Goal: Information Seeking & Learning: Learn about a topic

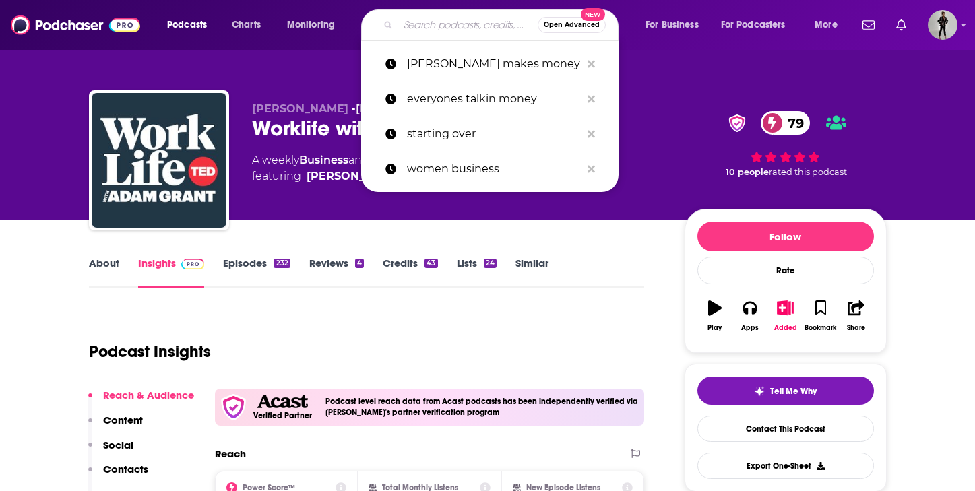
click at [429, 22] on input "Search podcasts, credits, & more..." at bounding box center [467, 25] width 139 height 22
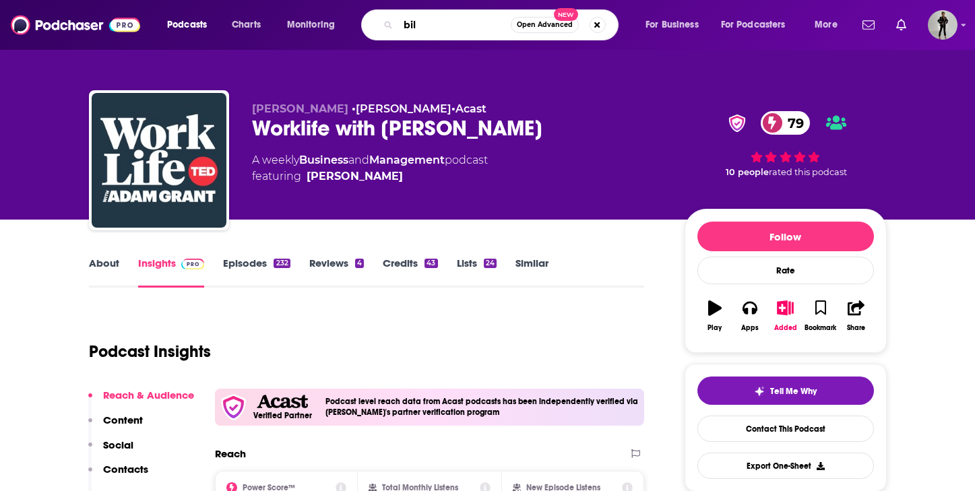
type input "bilf"
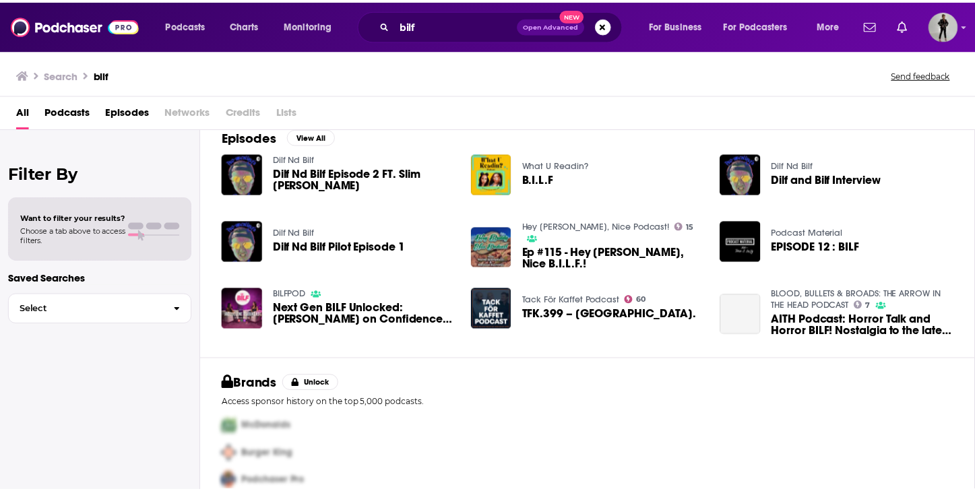
scroll to position [225, 0]
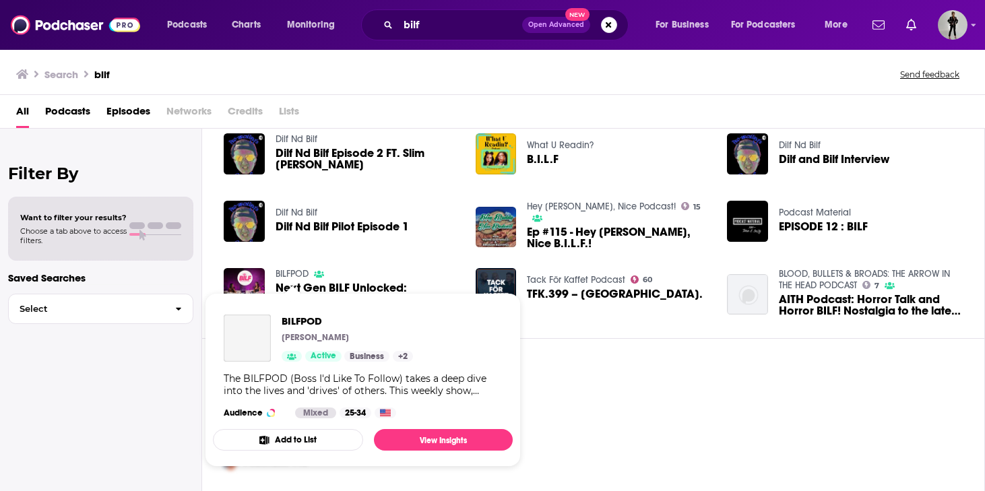
click at [300, 268] on link "BILFPOD" at bounding box center [292, 273] width 33 height 11
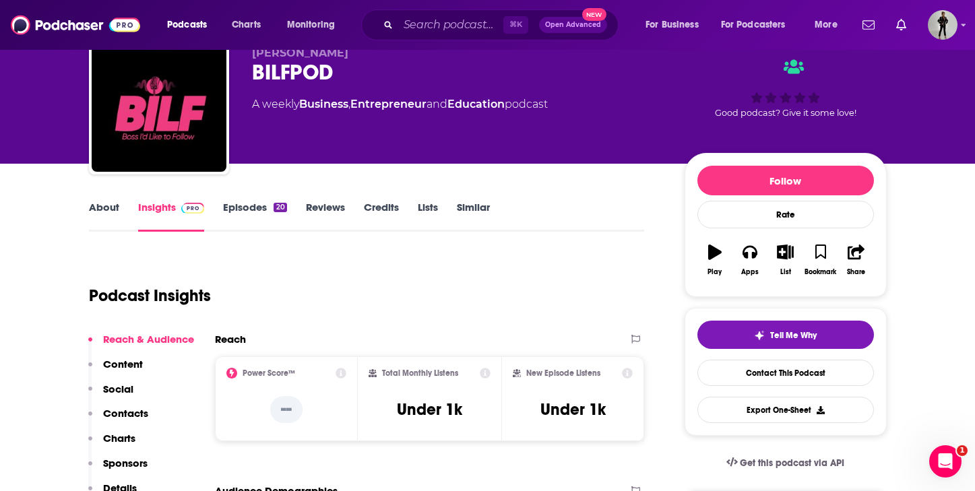
scroll to position [26, 0]
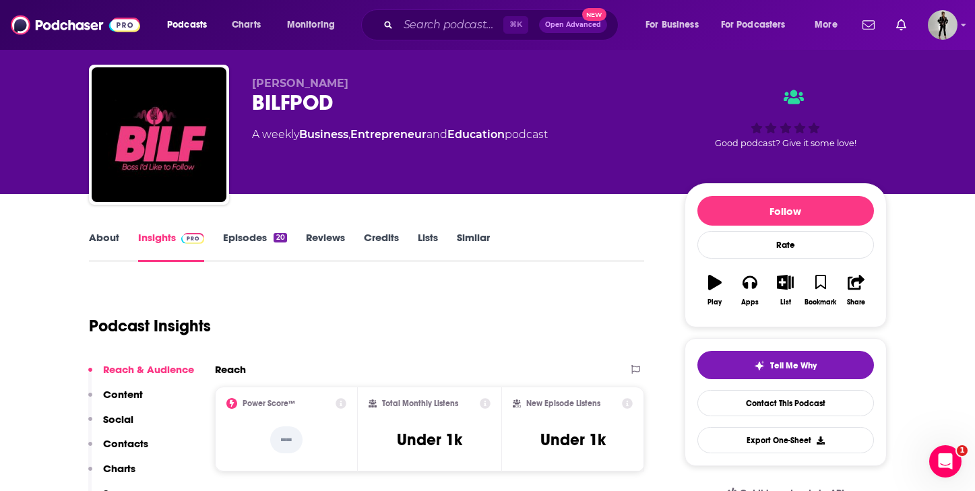
click at [261, 238] on link "Episodes 20" at bounding box center [254, 246] width 63 height 31
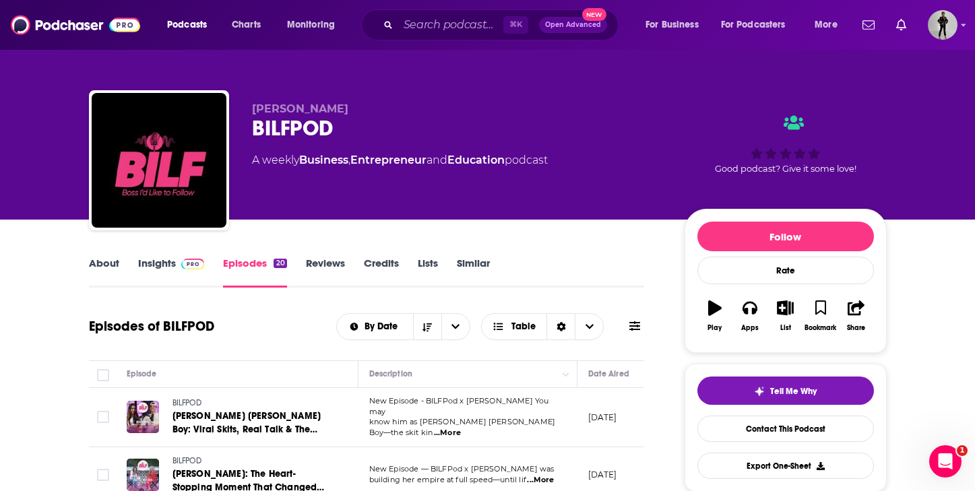
click at [91, 270] on link "About" at bounding box center [104, 272] width 30 height 31
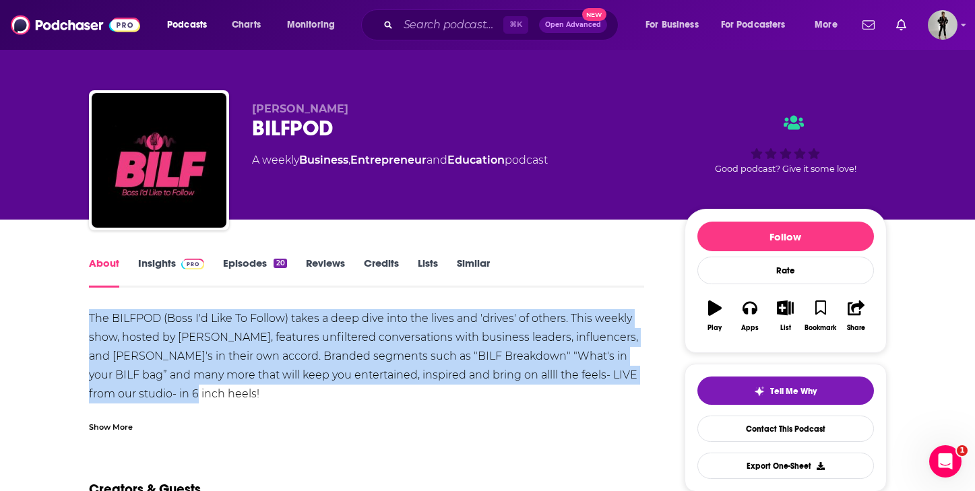
drag, startPoint x: 185, startPoint y: 396, endPoint x: 86, endPoint y: 311, distance: 129.9
click at [185, 399] on div "The BILFPOD (Boss I'd Like To Follow) takes a deep dive into the lives and 'dri…" at bounding box center [367, 375] width 556 height 132
drag, startPoint x: 180, startPoint y: 400, endPoint x: 75, endPoint y: 316, distance: 134.7
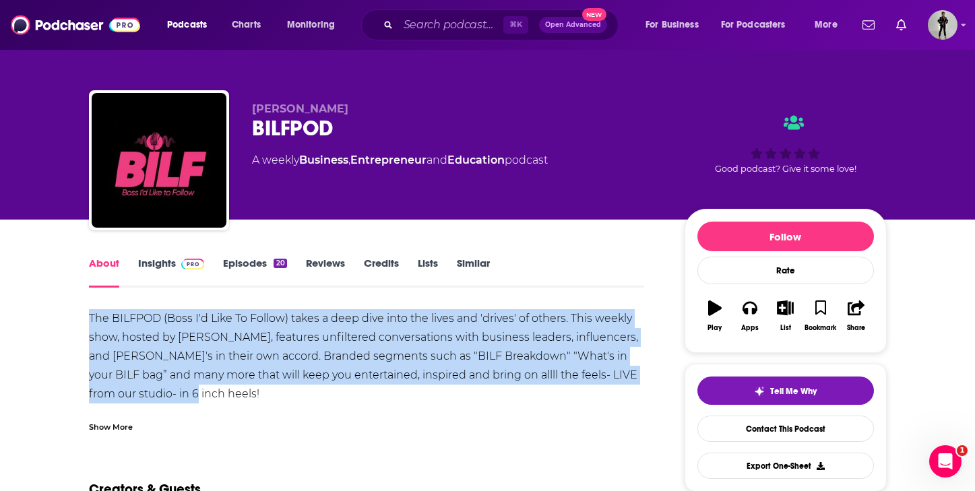
click at [169, 395] on div "The BILFPOD (Boss I'd Like To Follow) takes a deep dive into the lives and 'dri…" at bounding box center [367, 375] width 556 height 132
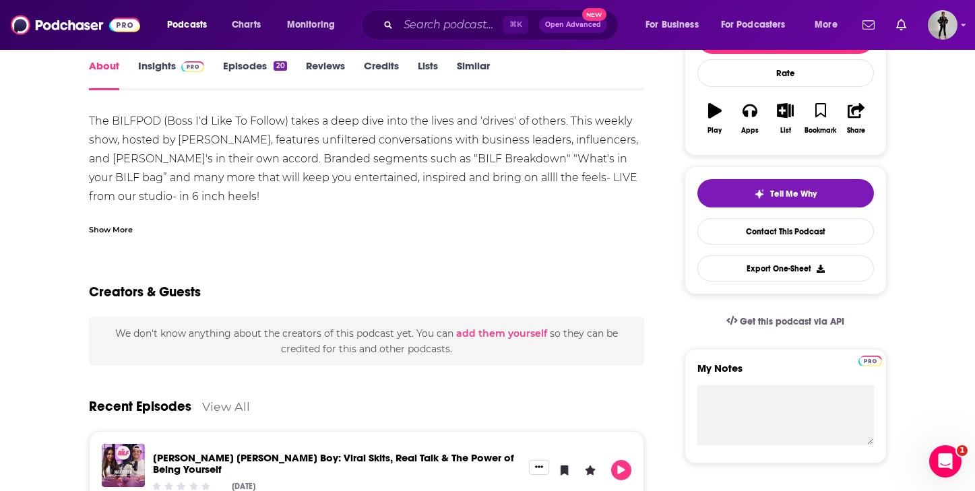
scroll to position [115, 0]
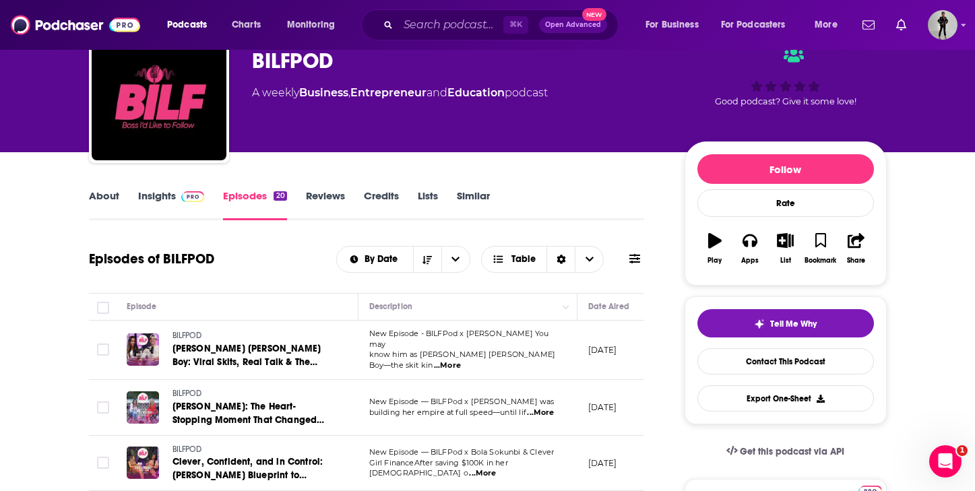
scroll to position [123, 0]
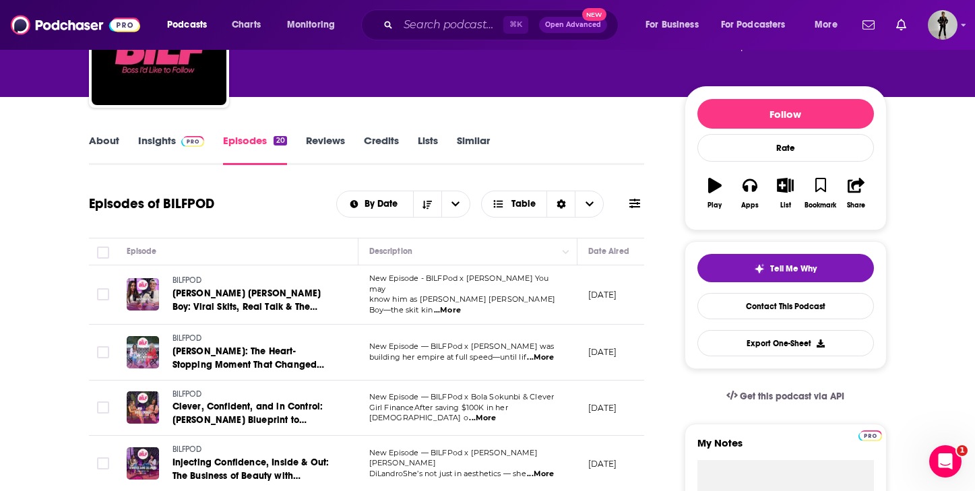
click at [113, 141] on link "About" at bounding box center [104, 149] width 30 height 31
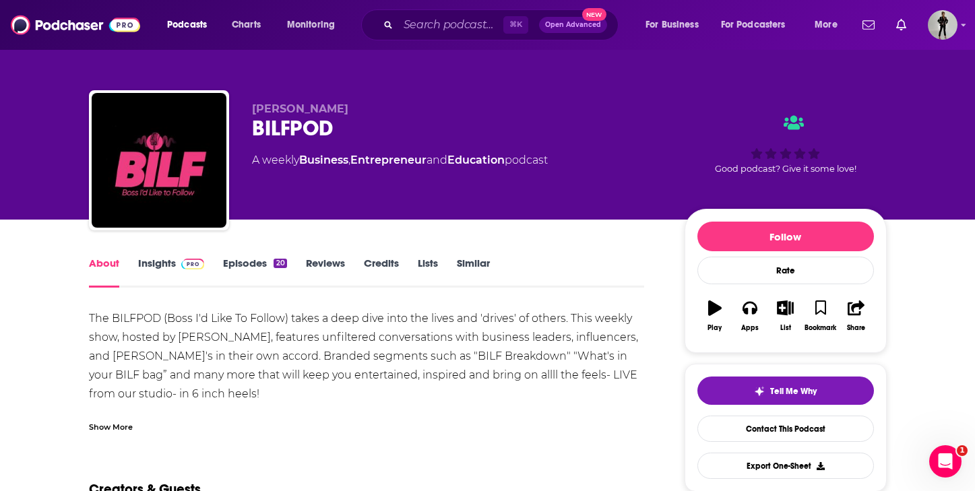
click at [122, 426] on div "Show More" at bounding box center [111, 426] width 44 height 13
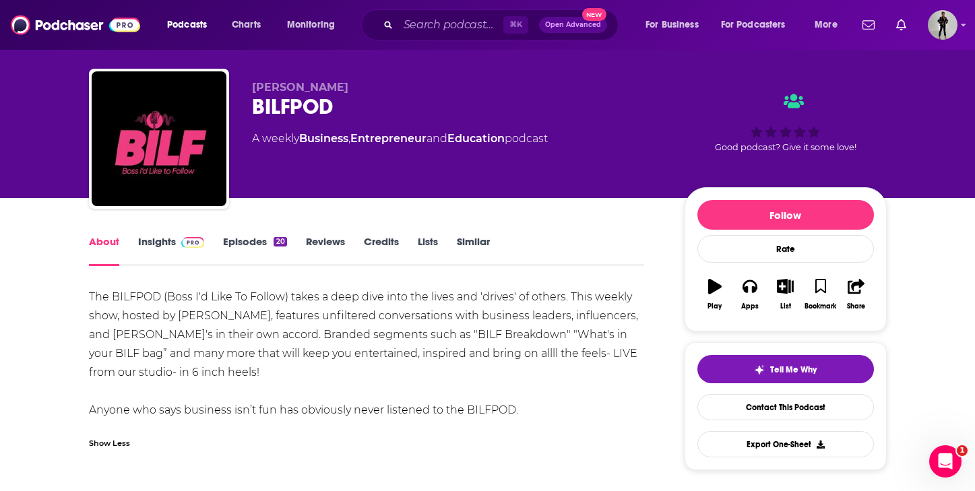
scroll to position [22, 0]
drag, startPoint x: 395, startPoint y: 399, endPoint x: 376, endPoint y: 399, distance: 18.9
click at [381, 399] on div "The BILFPOD (Boss I'd Like To Follow) takes a deep dive into the lives and 'dri…" at bounding box center [367, 354] width 556 height 132
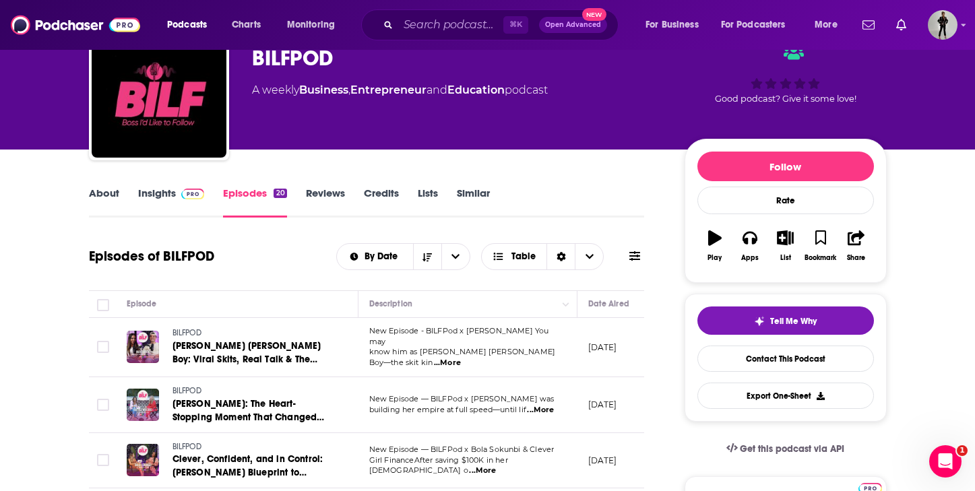
scroll to position [67, 0]
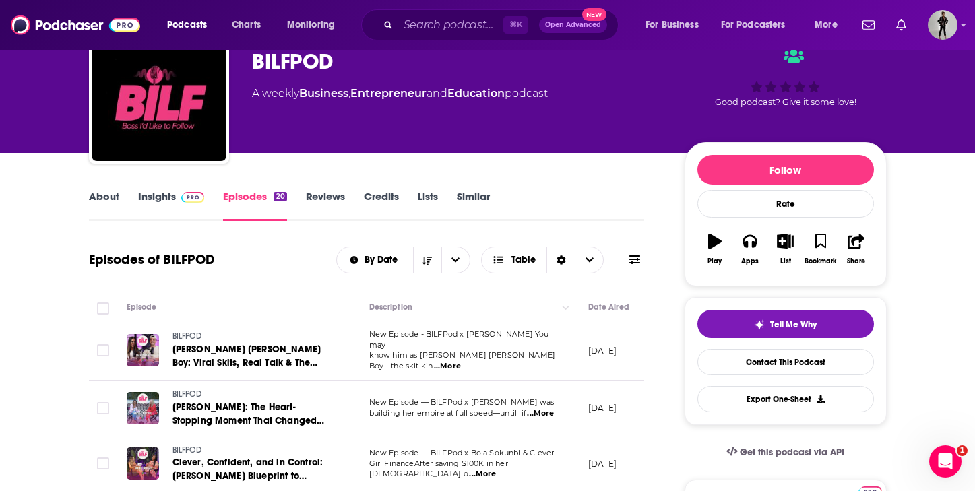
click at [100, 193] on link "About" at bounding box center [104, 205] width 30 height 31
